Goal: Information Seeking & Learning: Learn about a topic

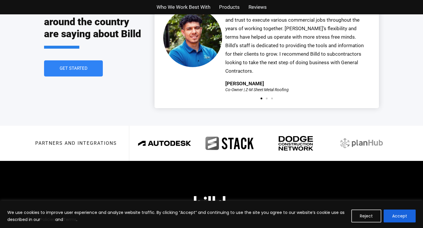
scroll to position [1351, 0]
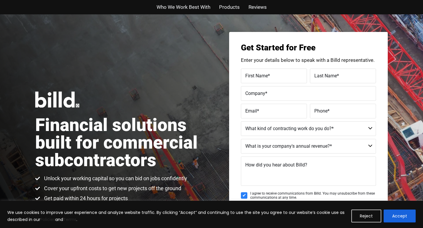
click at [170, 6] on span "Who We Work Best With" at bounding box center [183, 7] width 54 height 9
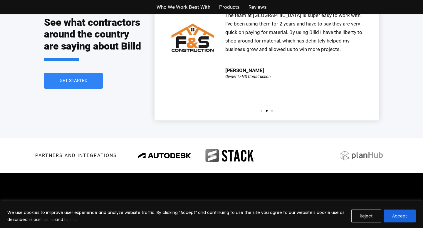
scroll to position [1385, 0]
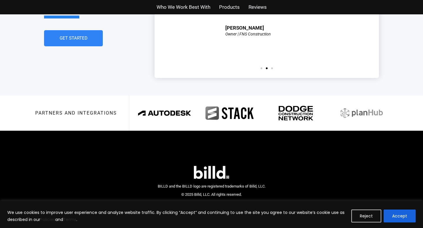
click at [210, 166] on img at bounding box center [211, 172] width 35 height 13
